Goal: Information Seeking & Learning: Learn about a topic

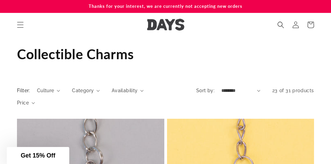
scroll to position [529, 0]
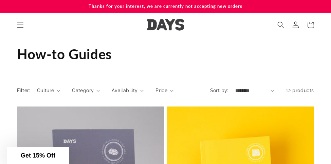
scroll to position [515, 0]
